Goal: Task Accomplishment & Management: Manage account settings

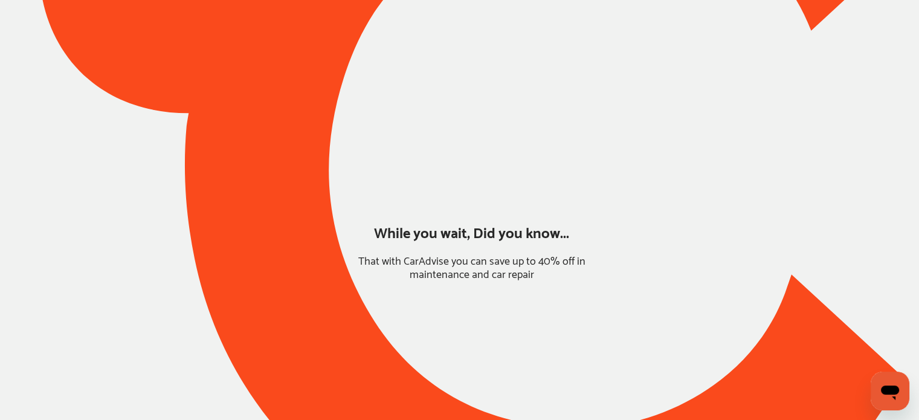
click at [669, 266] on div at bounding box center [459, 167] width 919 height 795
type input "*****"
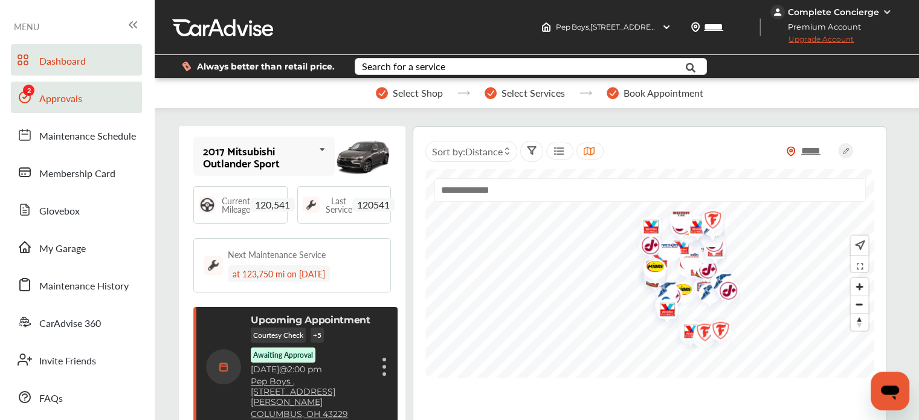
click at [63, 94] on span "Approvals" at bounding box center [60, 99] width 43 height 16
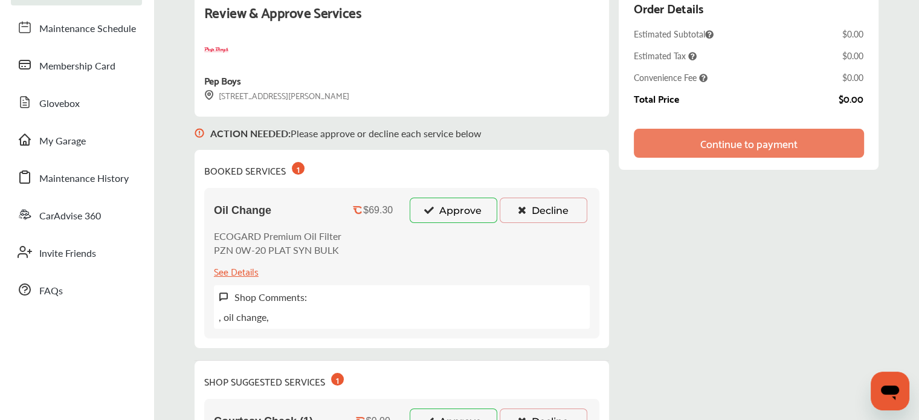
scroll to position [121, 0]
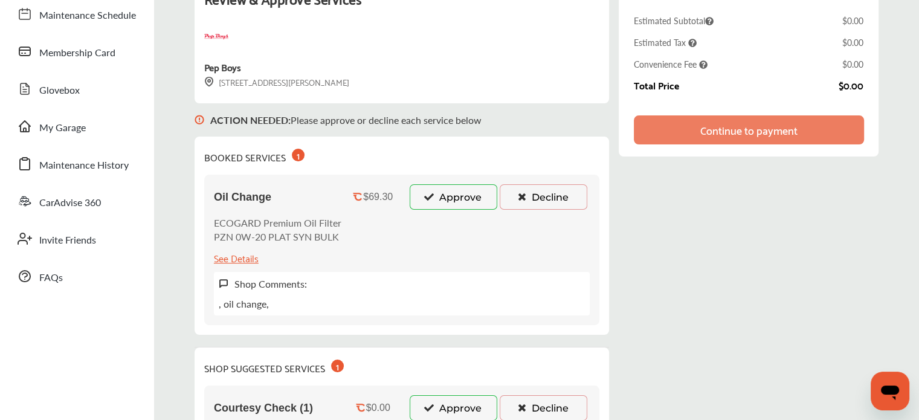
click at [422, 193] on button "Approve" at bounding box center [454, 196] width 88 height 25
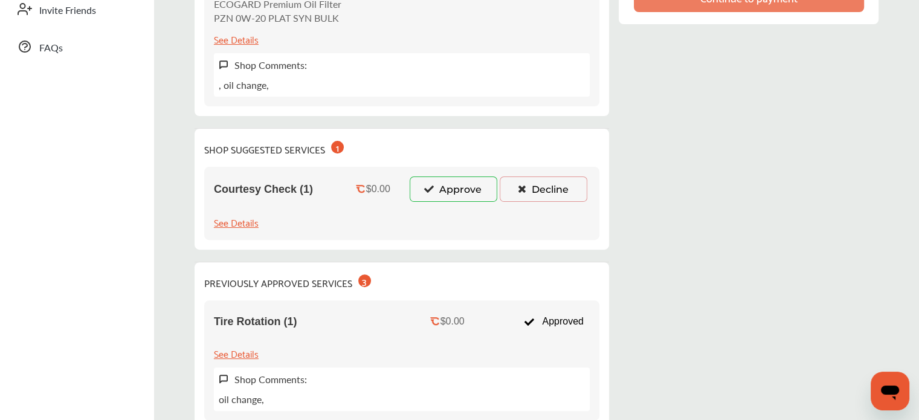
scroll to position [302, 0]
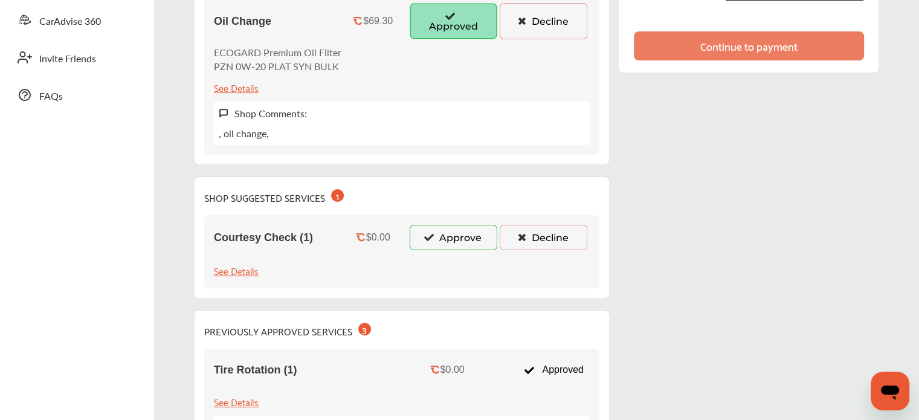
drag, startPoint x: 457, startPoint y: 235, endPoint x: 464, endPoint y: 232, distance: 8.4
click at [457, 235] on button "Approve" at bounding box center [454, 237] width 88 height 25
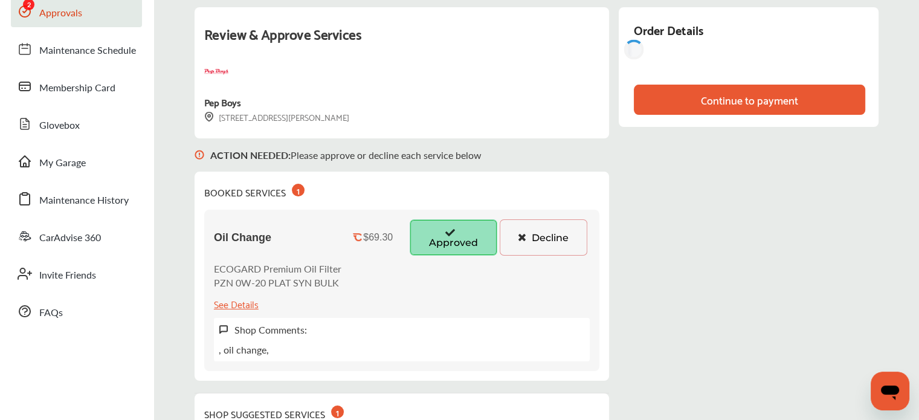
scroll to position [60, 0]
